Goal: Task Accomplishment & Management: Complete application form

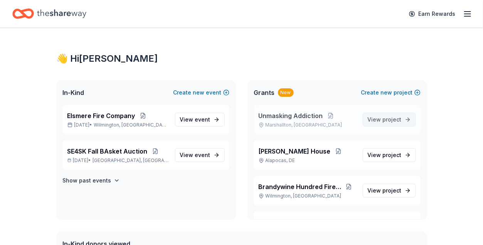
click at [391, 121] on span "project" at bounding box center [392, 119] width 19 height 7
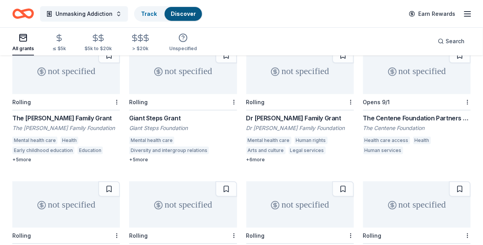
scroll to position [77, 0]
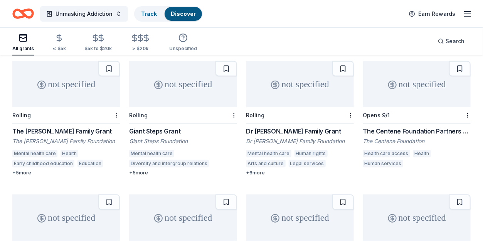
click at [150, 137] on div "Giant Steps Foundation" at bounding box center [183, 141] width 108 height 8
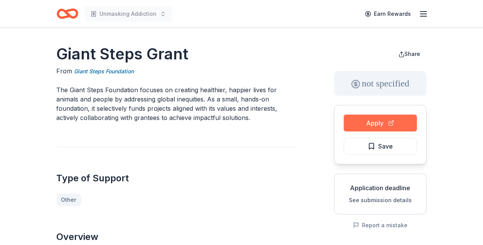
click at [381, 121] on button "Apply" at bounding box center [380, 122] width 73 height 17
